Goal: Find specific page/section: Find specific page/section

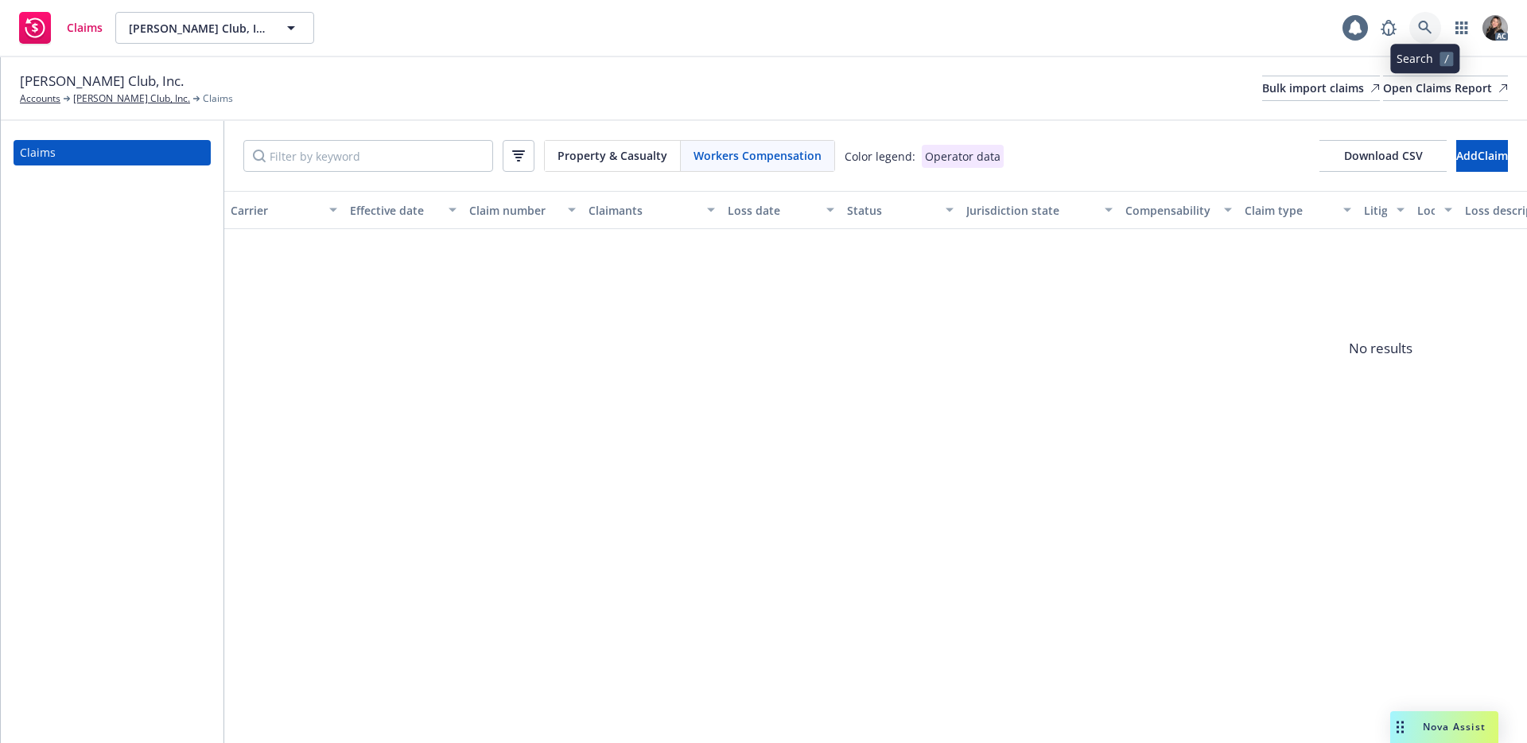
click at [1426, 23] on icon at bounding box center [1425, 28] width 14 height 14
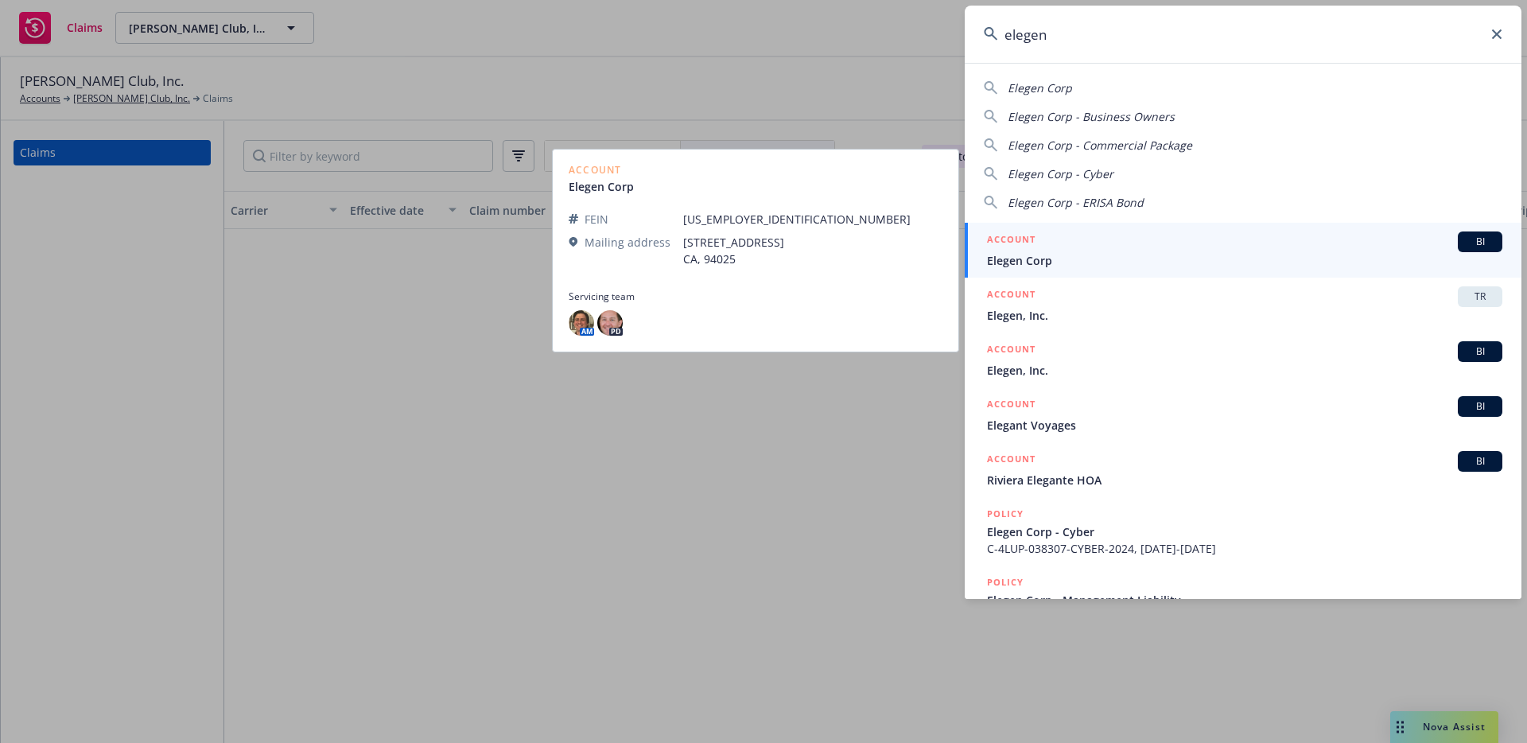
type input "elegen"
click at [1064, 254] on span "Elegen Corp" at bounding box center [1244, 260] width 515 height 17
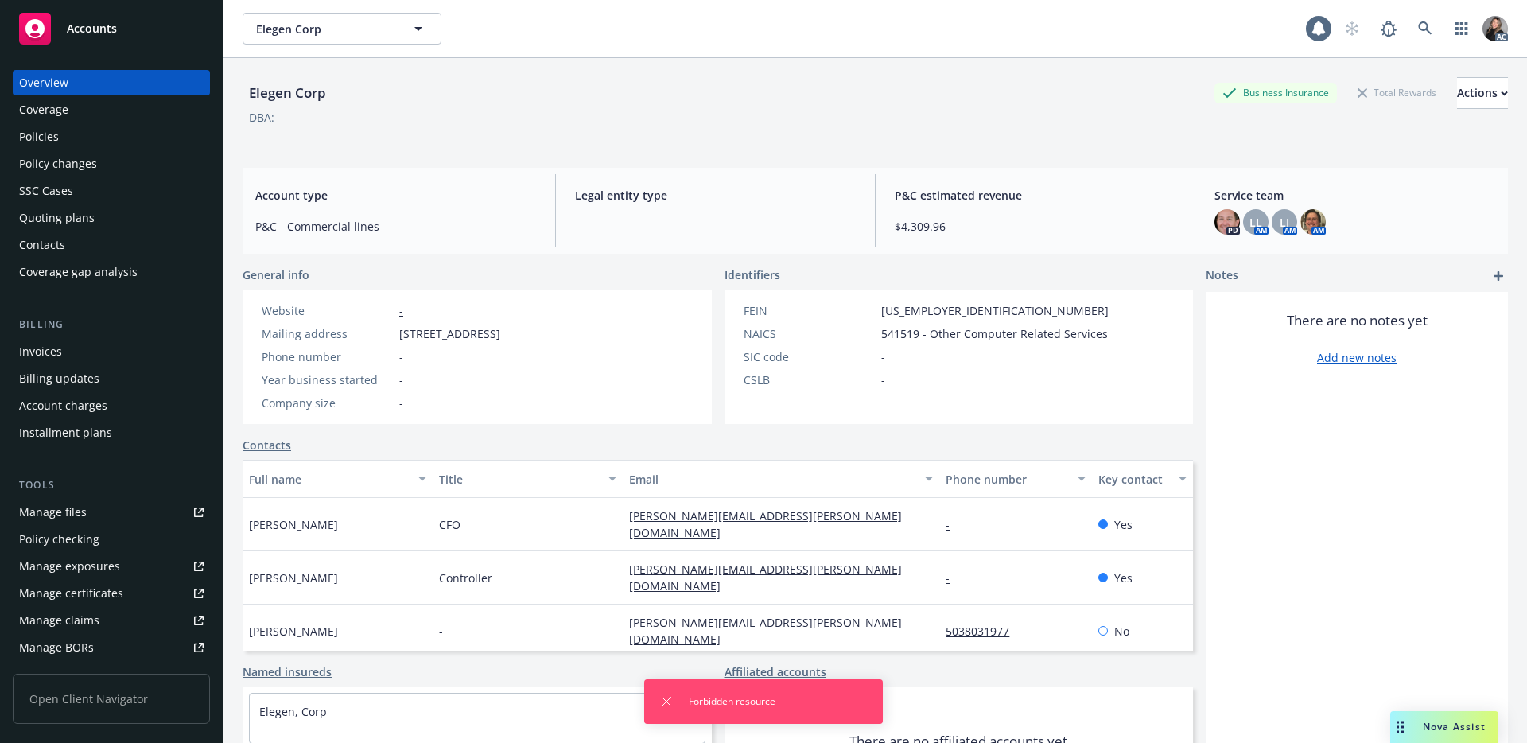
click at [46, 138] on div "Policies" at bounding box center [39, 136] width 40 height 25
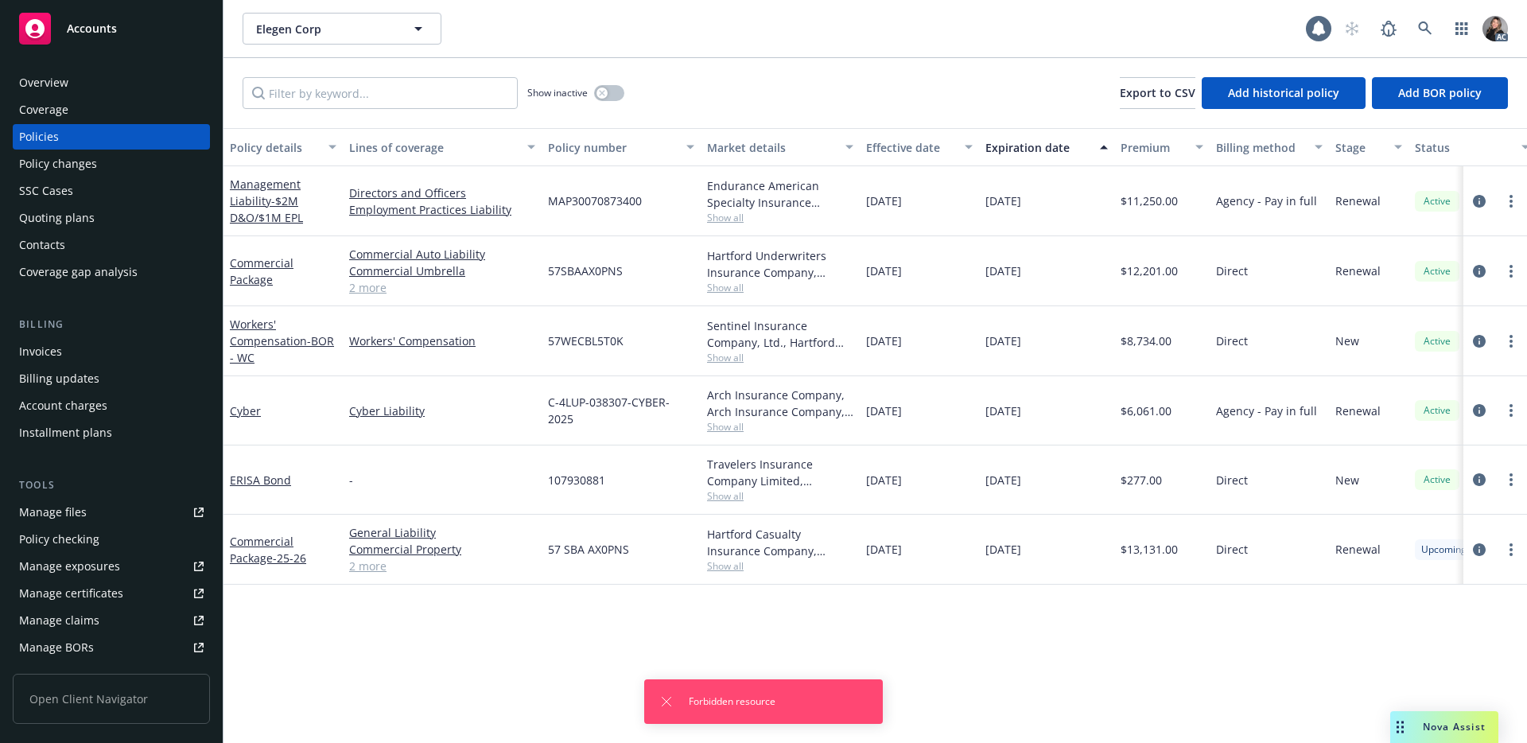
click at [742, 354] on span "Show all" at bounding box center [780, 358] width 146 height 14
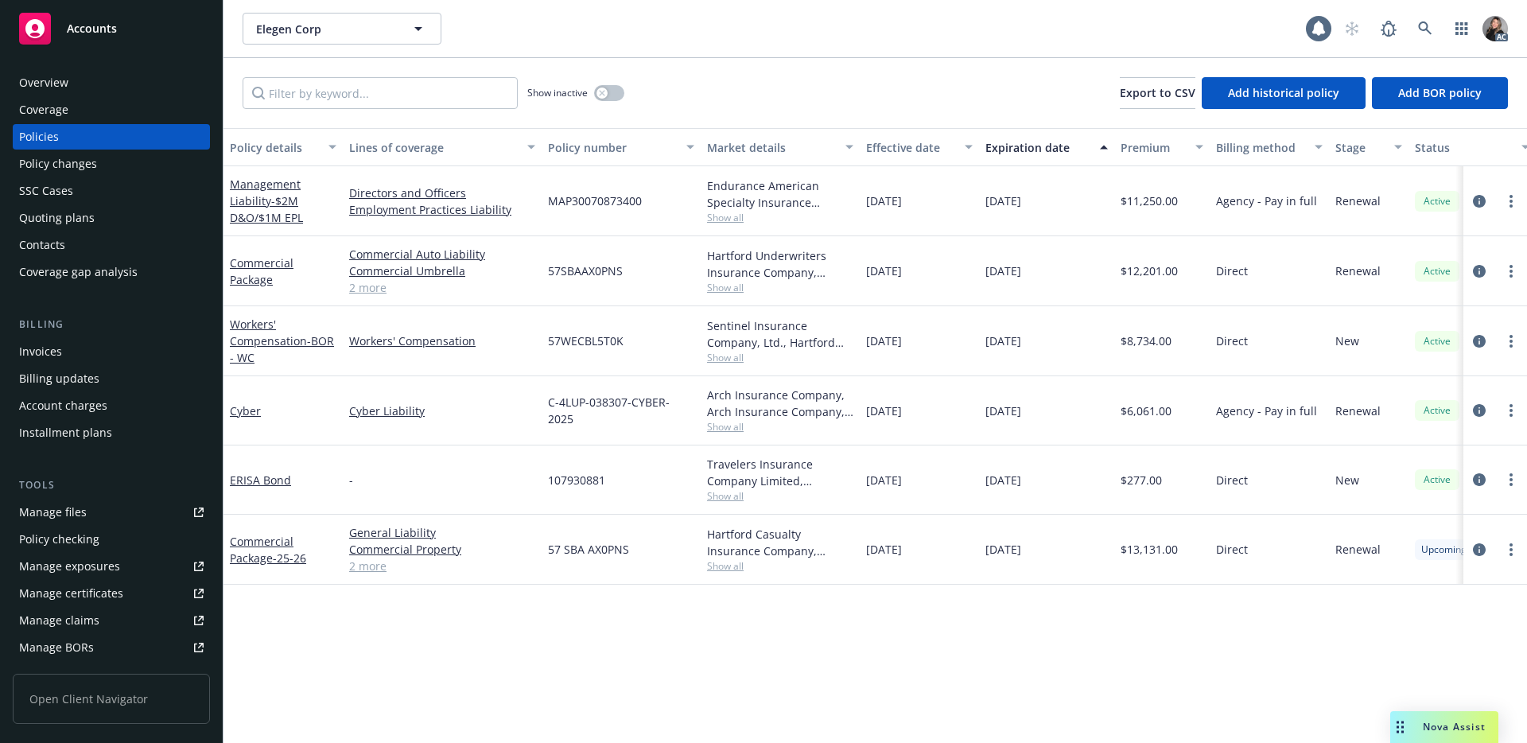
click at [99, 255] on div "Contacts" at bounding box center [111, 244] width 184 height 25
